Goal: Register for event/course

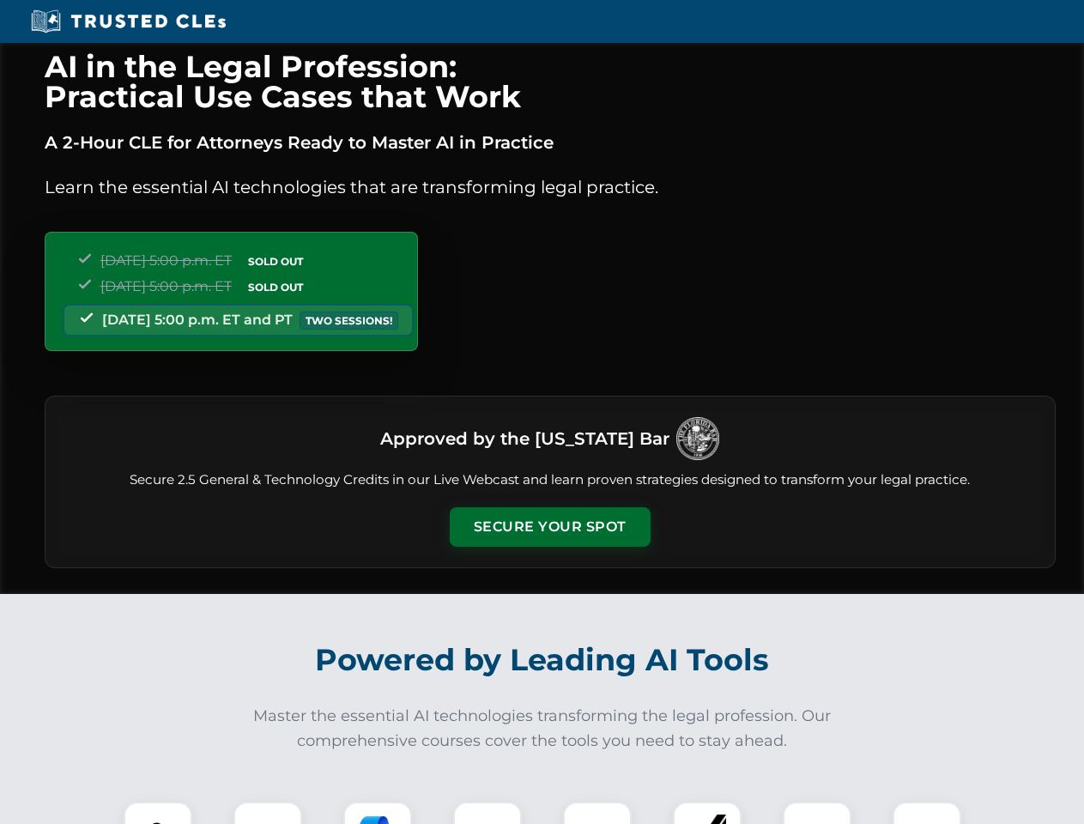
click at [550, 527] on button "Secure Your Spot" at bounding box center [550, 526] width 201 height 39
click at [158, 813] on img at bounding box center [158, 836] width 50 height 50
